Goal: Information Seeking & Learning: Learn about a topic

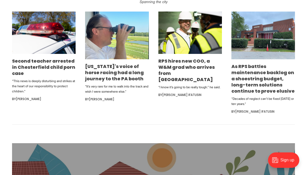
scroll to position [307, 0]
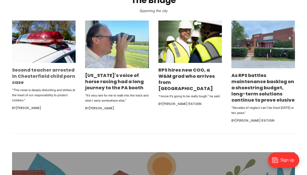
click at [57, 78] on link "Second teacher arrested in Chesterfield child porn case" at bounding box center [43, 76] width 63 height 19
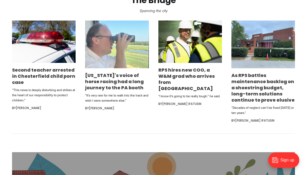
click at [115, 46] on img at bounding box center [117, 44] width 64 height 48
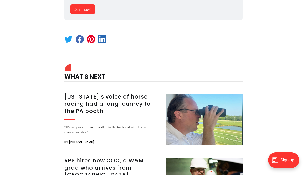
scroll to position [358, 0]
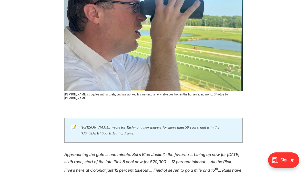
scroll to position [26, 0]
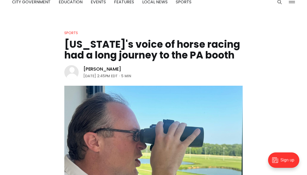
drag, startPoint x: 129, startPoint y: 66, endPoint x: 82, endPoint y: 65, distance: 47.4
click at [82, 65] on header "Sports Virginia's voice of horse racing had a long journey to the PA booth Jerr…" at bounding box center [153, 129] width 307 height 198
copy link "[PERSON_NAME]"
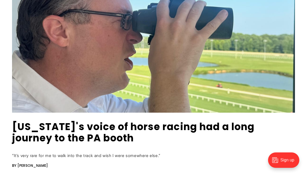
scroll to position [53, 0]
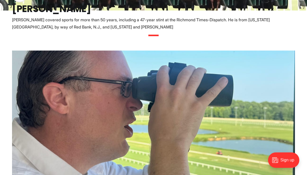
click at [138, 73] on img at bounding box center [153, 114] width 283 height 129
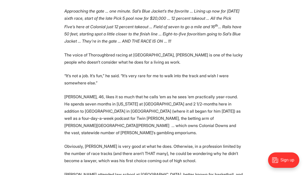
scroll to position [282, 0]
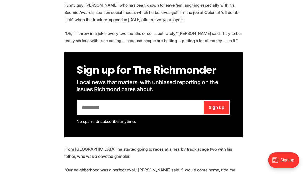
scroll to position [461, 0]
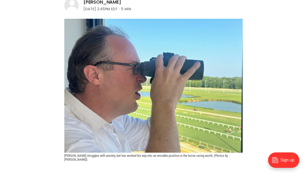
scroll to position [0, 0]
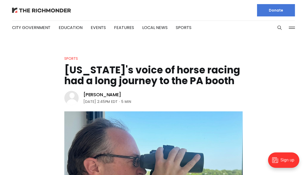
click at [42, 9] on img at bounding box center [41, 10] width 59 height 5
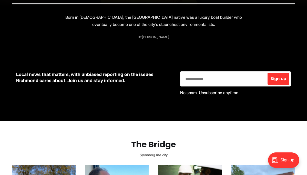
scroll to position [77, 0]
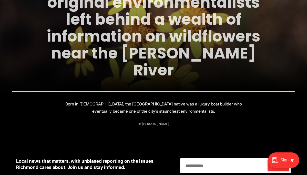
click at [99, 67] on link "One of [PERSON_NAME]'s original environmentalists left behind a wealth of infor…" at bounding box center [154, 28] width 214 height 106
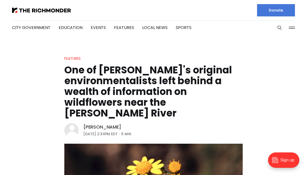
click at [106, 124] on link "[PERSON_NAME]" at bounding box center [102, 127] width 38 height 6
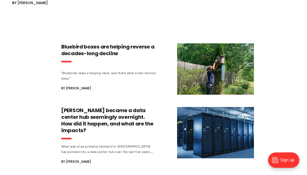
scroll to position [128, 0]
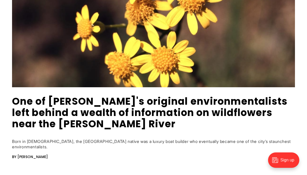
click at [48, 92] on article "One of Richmond's original environmentalists left behind a wealth of informatio…" at bounding box center [153, 65] width 299 height 214
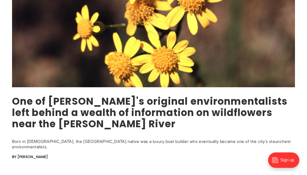
click at [56, 107] on link "One of [PERSON_NAME]'s original environmentalists left behind a wealth of infor…" at bounding box center [149, 112] width 275 height 36
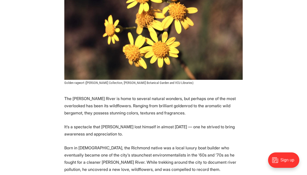
scroll to position [179, 0]
